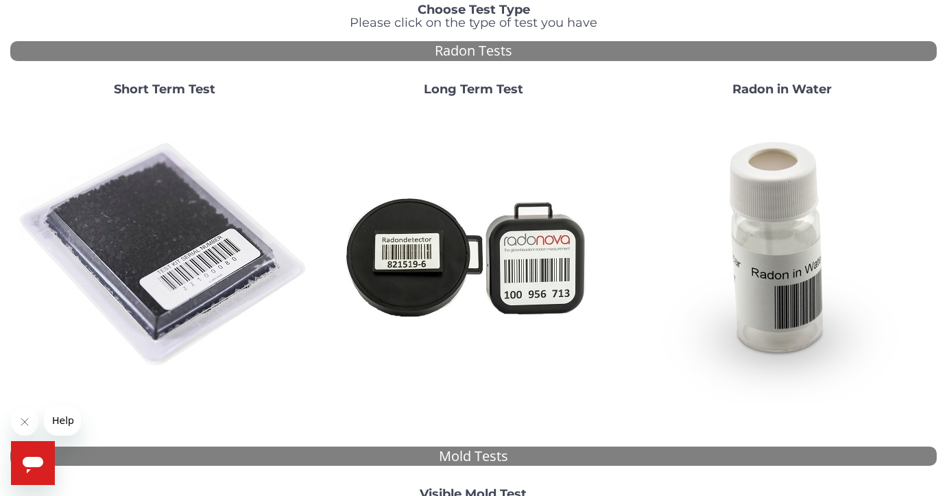
scroll to position [112, 0]
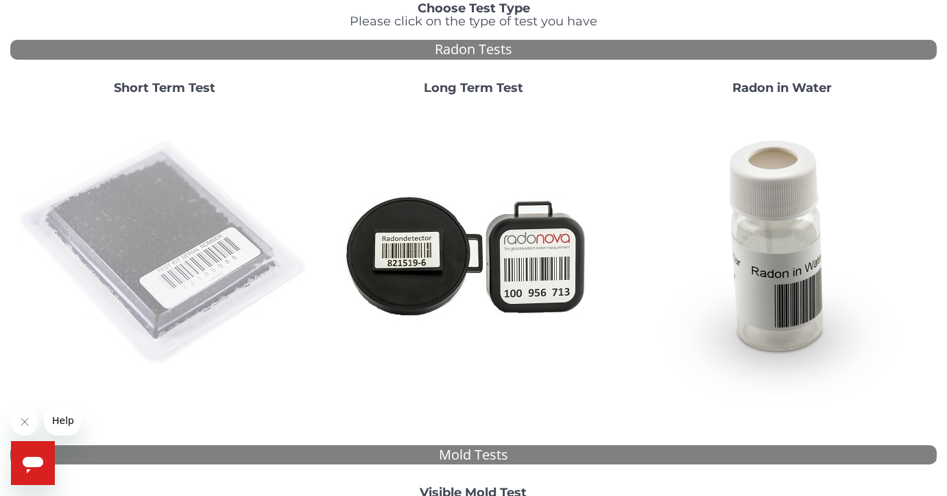
click at [215, 195] on img at bounding box center [164, 253] width 295 height 295
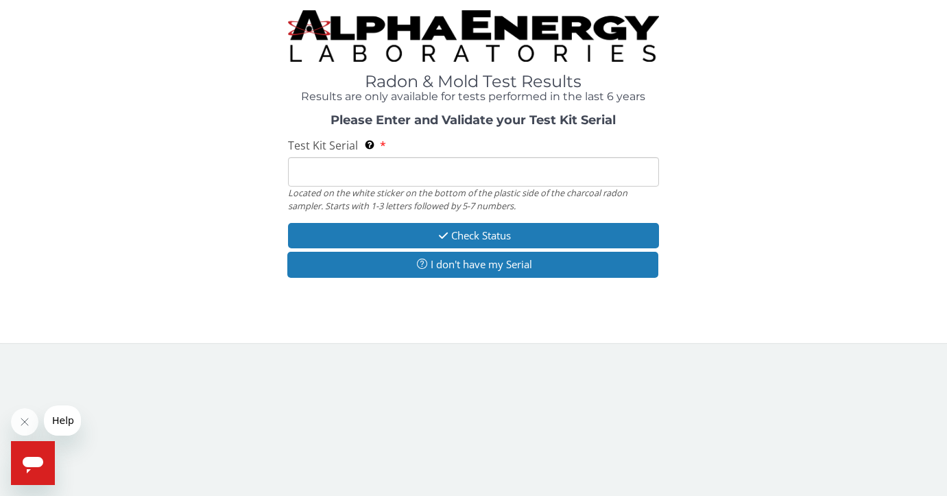
scroll to position [0, 0]
click at [410, 172] on input "Test Kit Serial Located on the white sticker on the bottom of the plastic side …" at bounding box center [473, 171] width 370 height 29
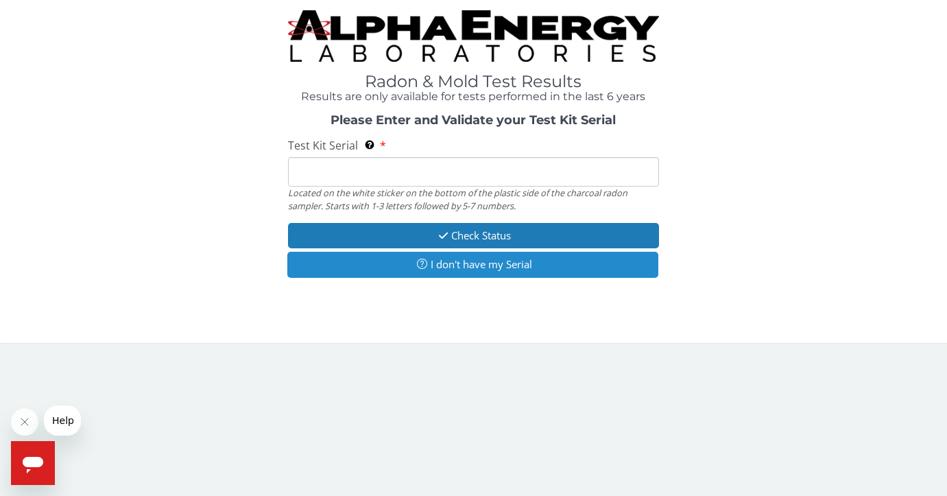
click at [459, 265] on button "I don't have my Serial" at bounding box center [472, 264] width 370 height 25
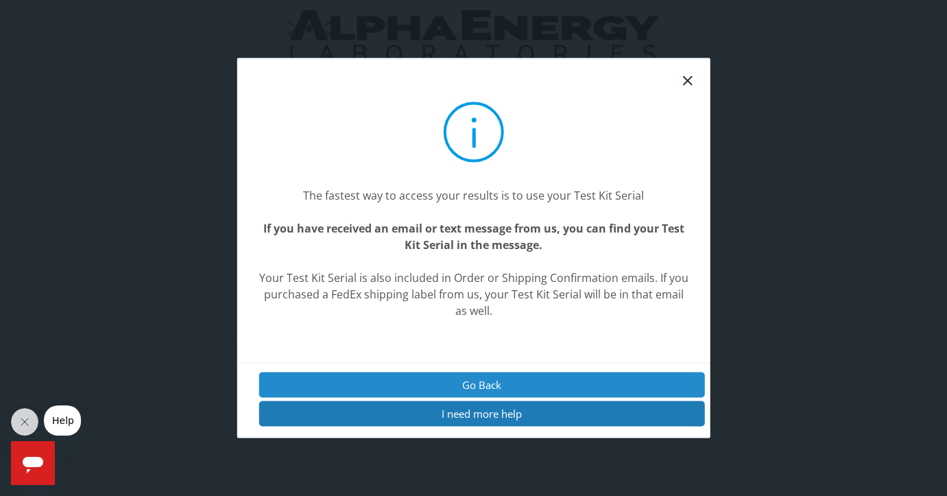
click at [549, 375] on button "Go Back" at bounding box center [482, 384] width 446 height 25
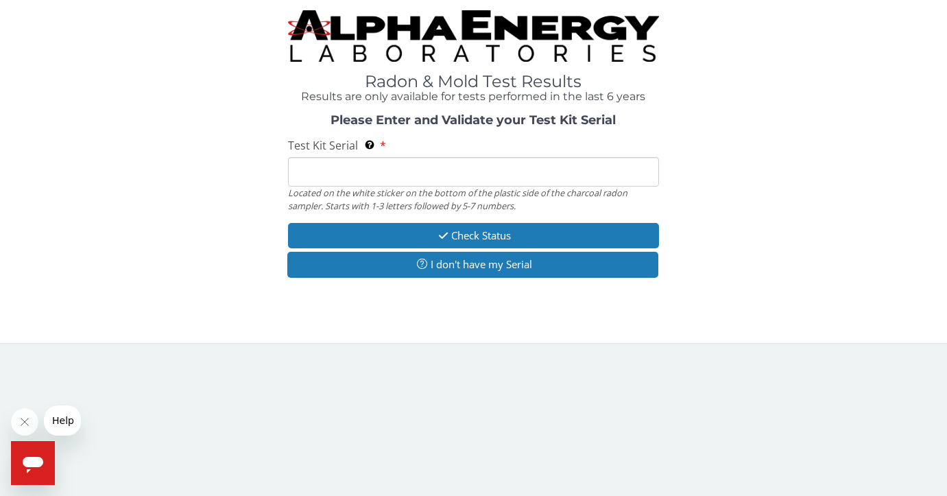
click at [451, 176] on input "Test Kit Serial Located on the white sticker on the bottom of the plastic side …" at bounding box center [473, 171] width 370 height 29
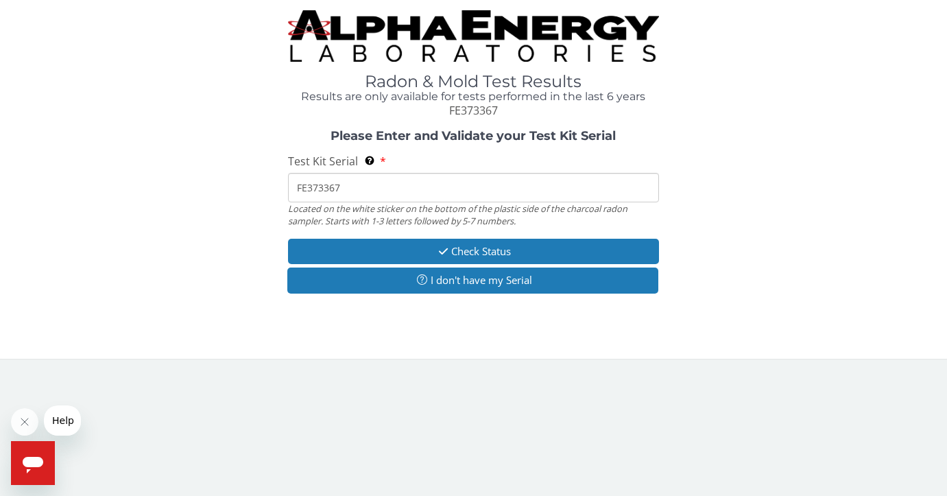
type input "FE373367"
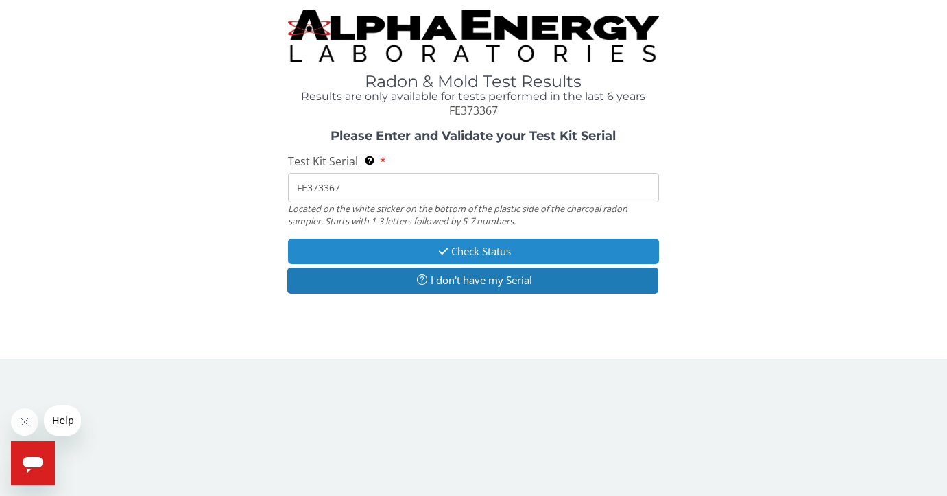
click at [499, 257] on button "Check Status" at bounding box center [473, 251] width 370 height 25
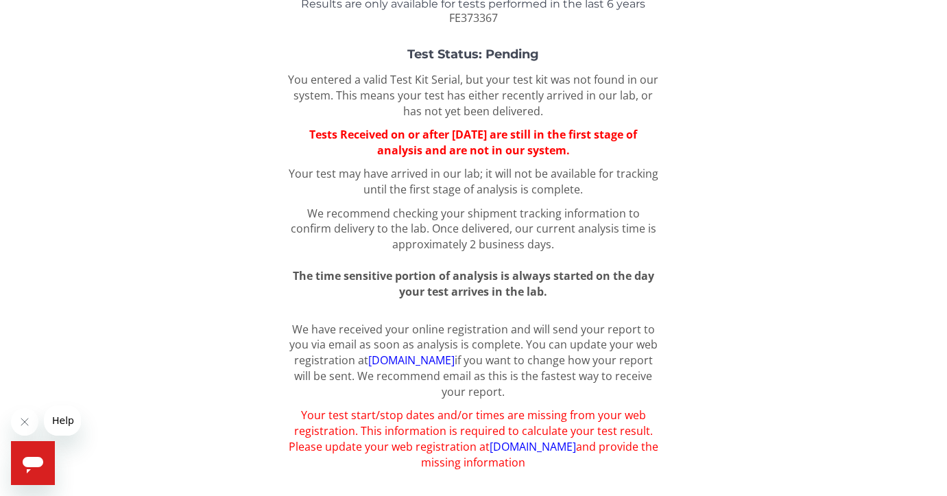
scroll to position [110, 0]
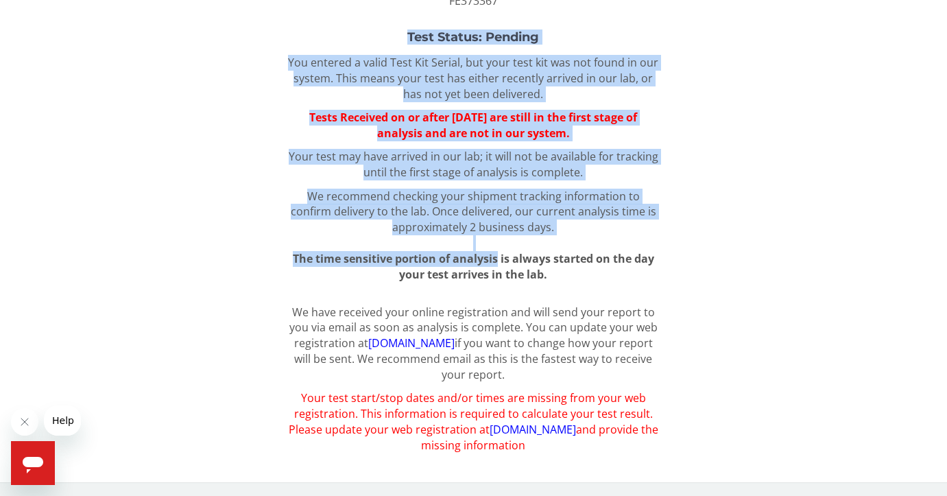
drag, startPoint x: 499, startPoint y: 257, endPoint x: 398, endPoint y: 13, distance: 264.1
click at [398, 23] on div "Radon & Mold Test Results Results are only available for tests performed in the…" at bounding box center [473, 181] width 927 height 560
